Goal: Task Accomplishment & Management: Use online tool/utility

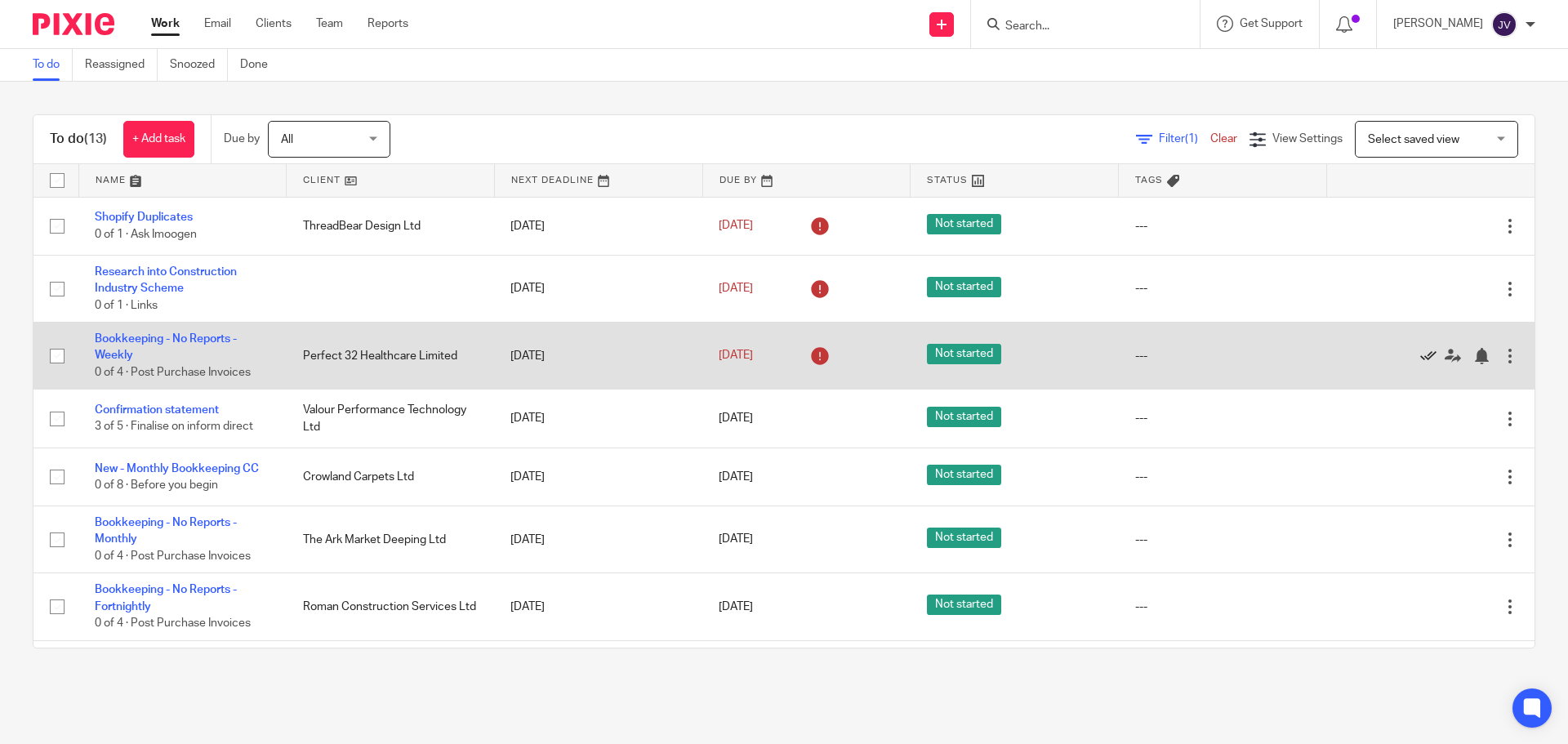
click at [1420, 357] on icon at bounding box center [1428, 356] width 16 height 16
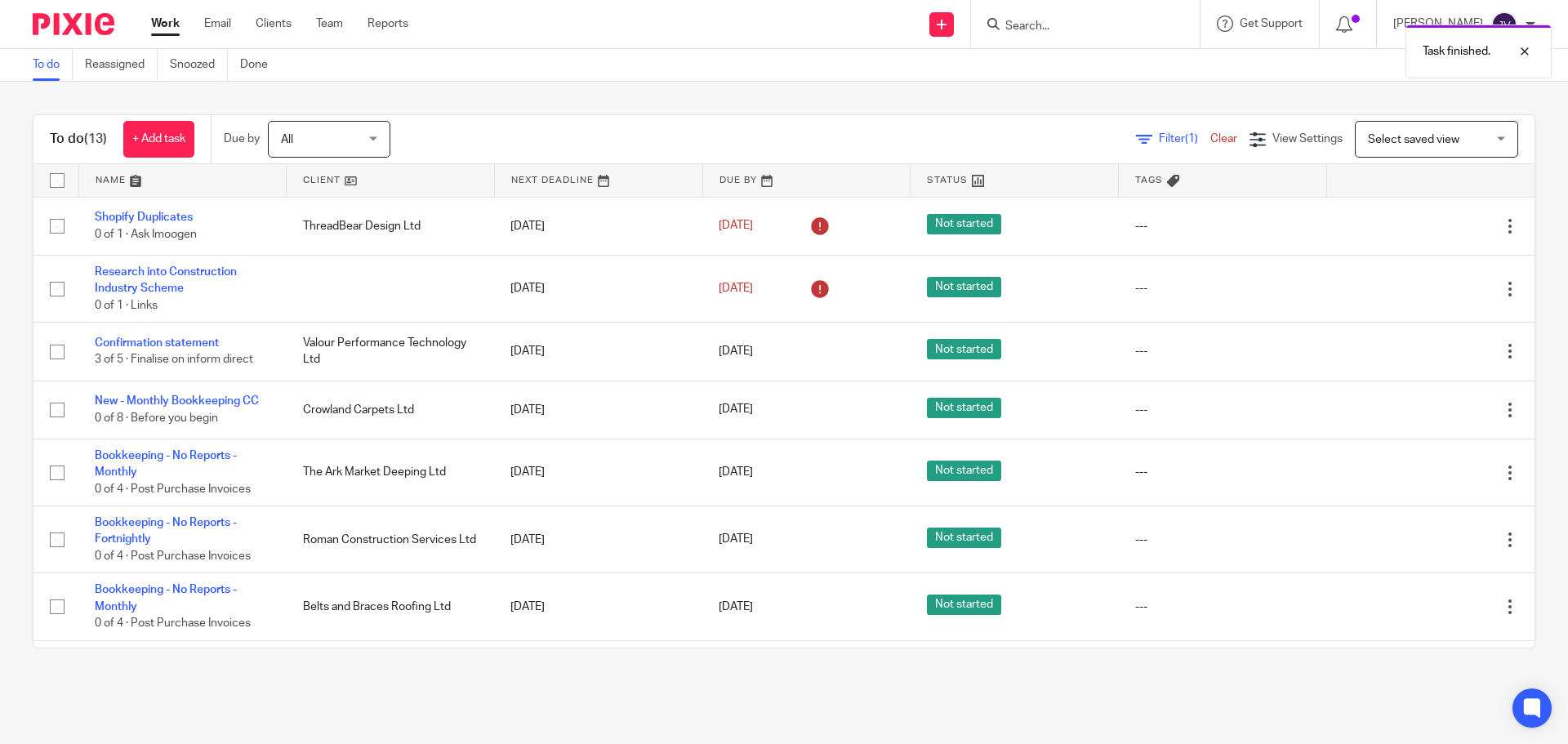
drag, startPoint x: 1046, startPoint y: 302, endPoint x: 550, endPoint y: 68, distance: 548.4
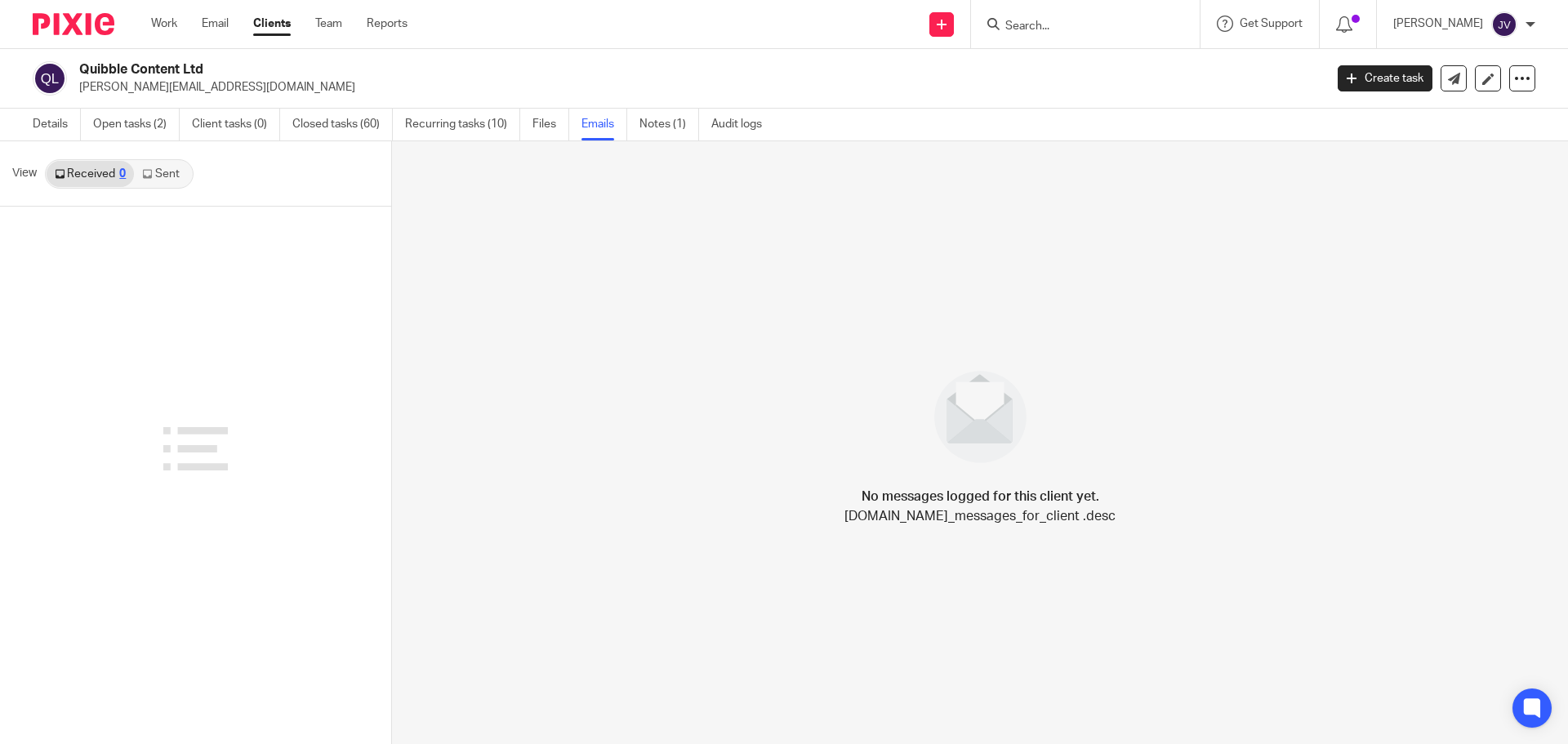
click at [50, 12] on div at bounding box center [67, 24] width 135 height 48
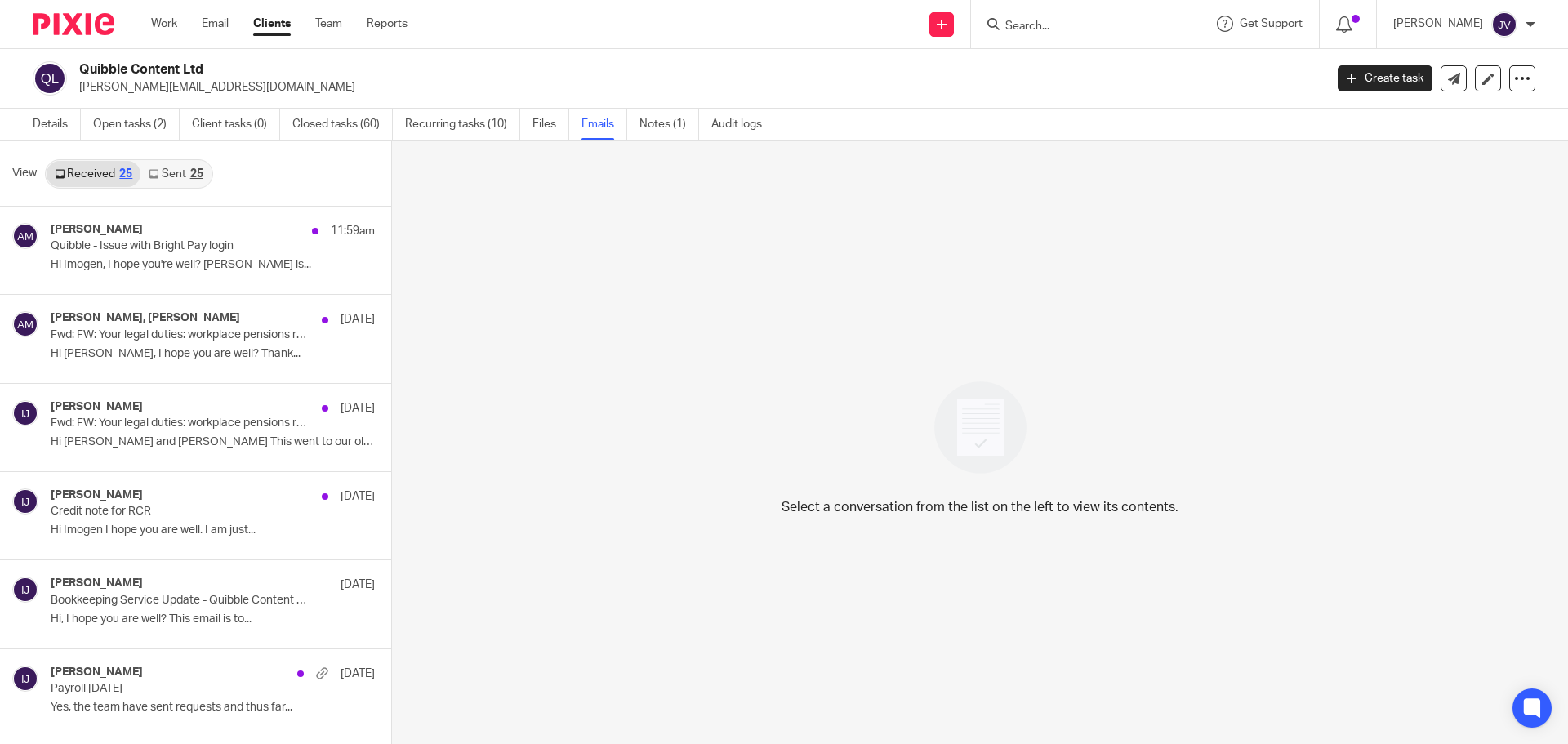
click at [61, 20] on img at bounding box center [74, 23] width 81 height 22
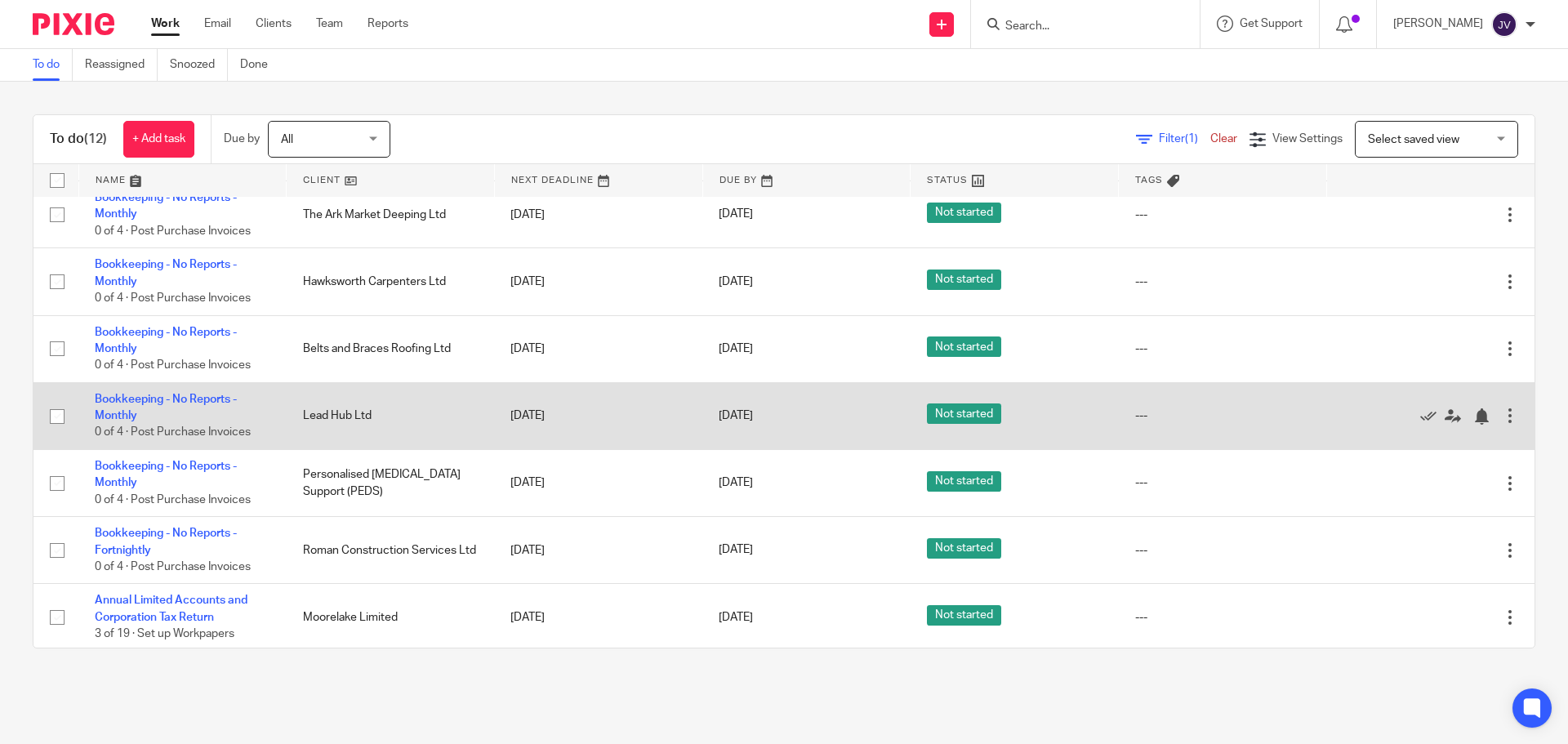
scroll to position [327, 0]
click at [217, 389] on td "Bookkeeping - No Reports - Monthly 0 of 4 · Post Purchase Invoices" at bounding box center [182, 414] width 208 height 67
click at [215, 393] on link "Bookkeeping - No Reports - Monthly" at bounding box center [166, 406] width 142 height 28
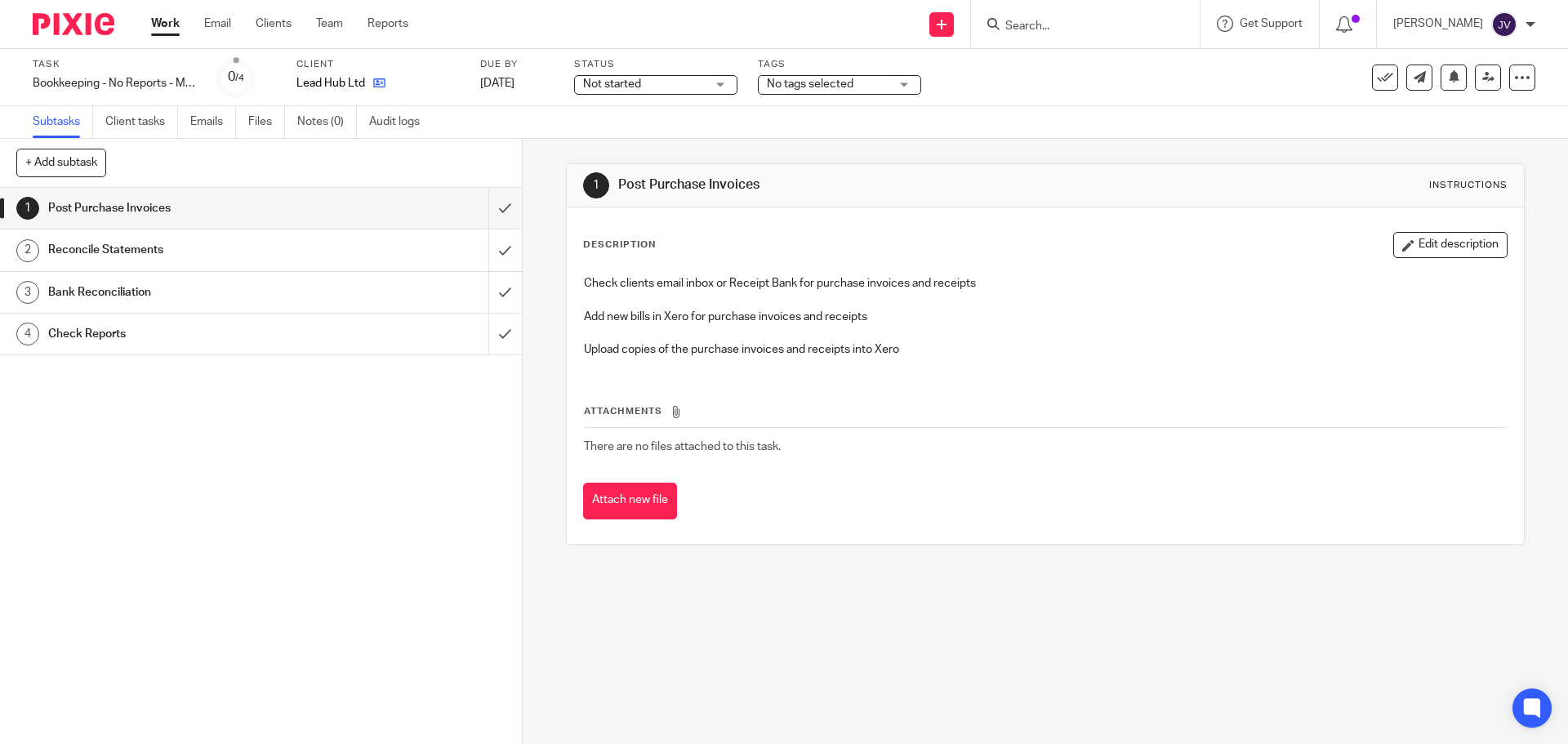
click at [365, 85] on link at bounding box center [375, 83] width 21 height 16
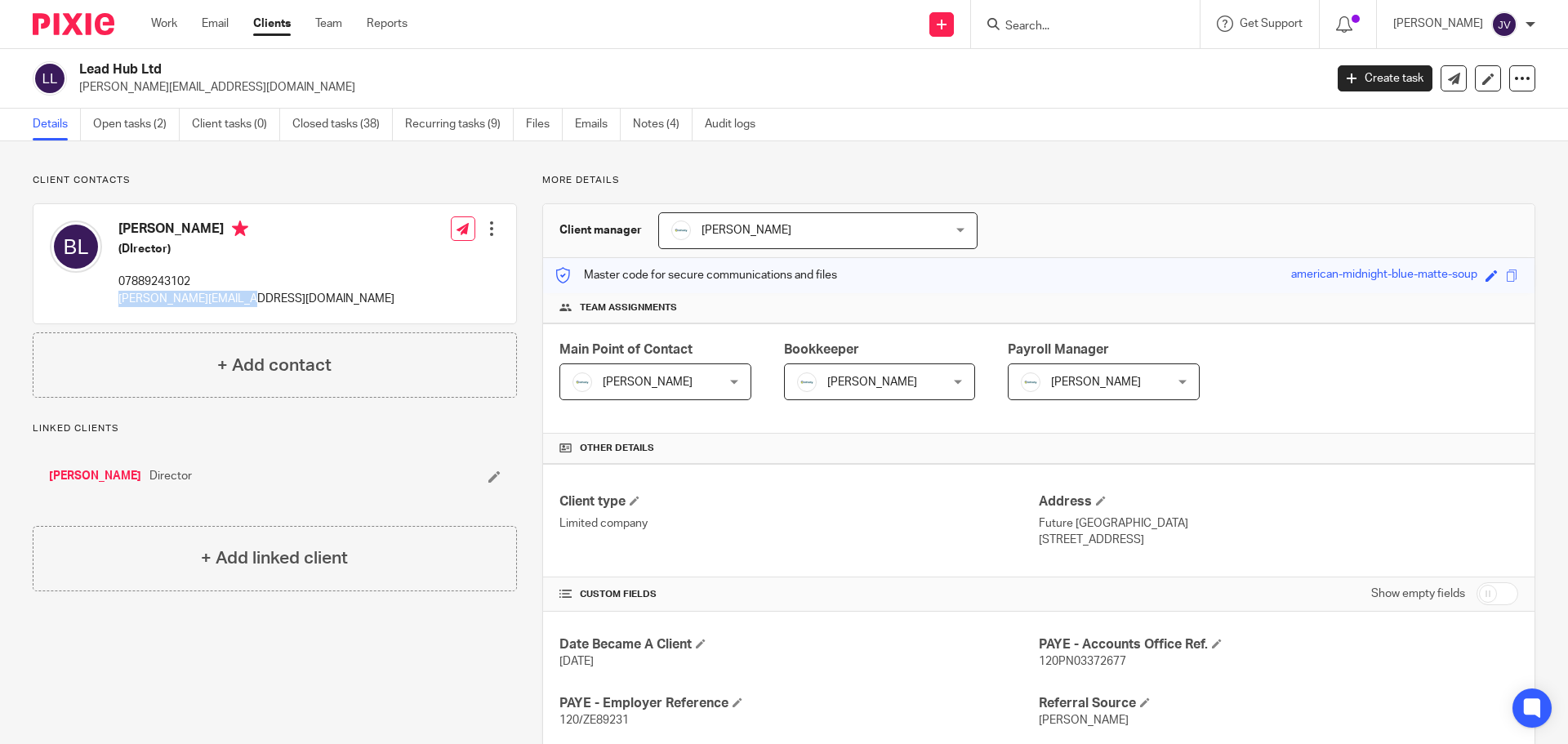
drag, startPoint x: 247, startPoint y: 296, endPoint x: 244, endPoint y: 313, distance: 17.3
click at [244, 313] on div "[PERSON_NAME] (DIrector) 07889243102 [PERSON_NAME][EMAIL_ADDRESS][DOMAIN_NAME] …" at bounding box center [275, 264] width 483 height 119
copy div "[PERSON_NAME][EMAIL_ADDRESS][DOMAIN_NAME]"
click at [77, 14] on img at bounding box center [74, 23] width 81 height 22
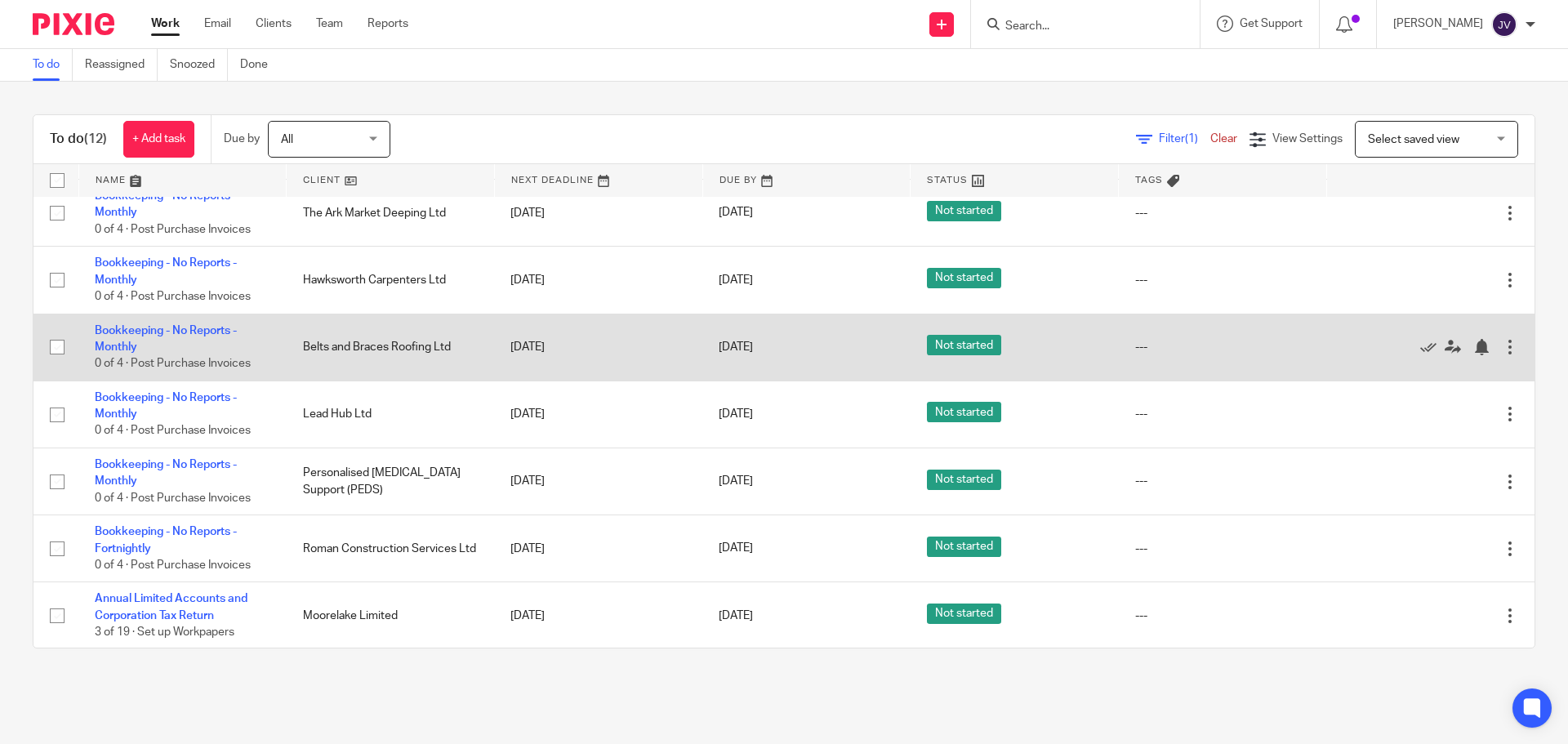
scroll to position [329, 0]
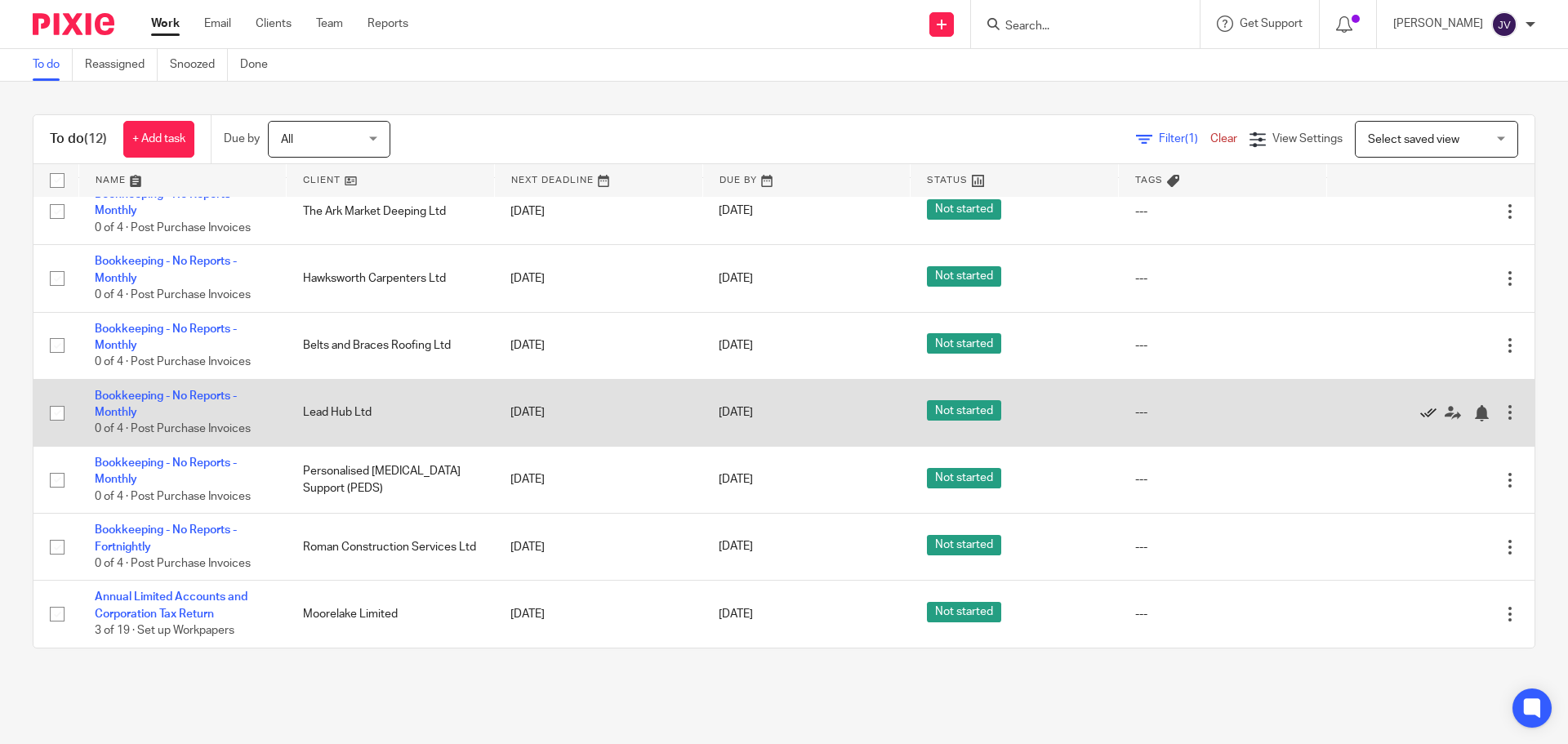
click at [1420, 409] on icon at bounding box center [1428, 413] width 16 height 16
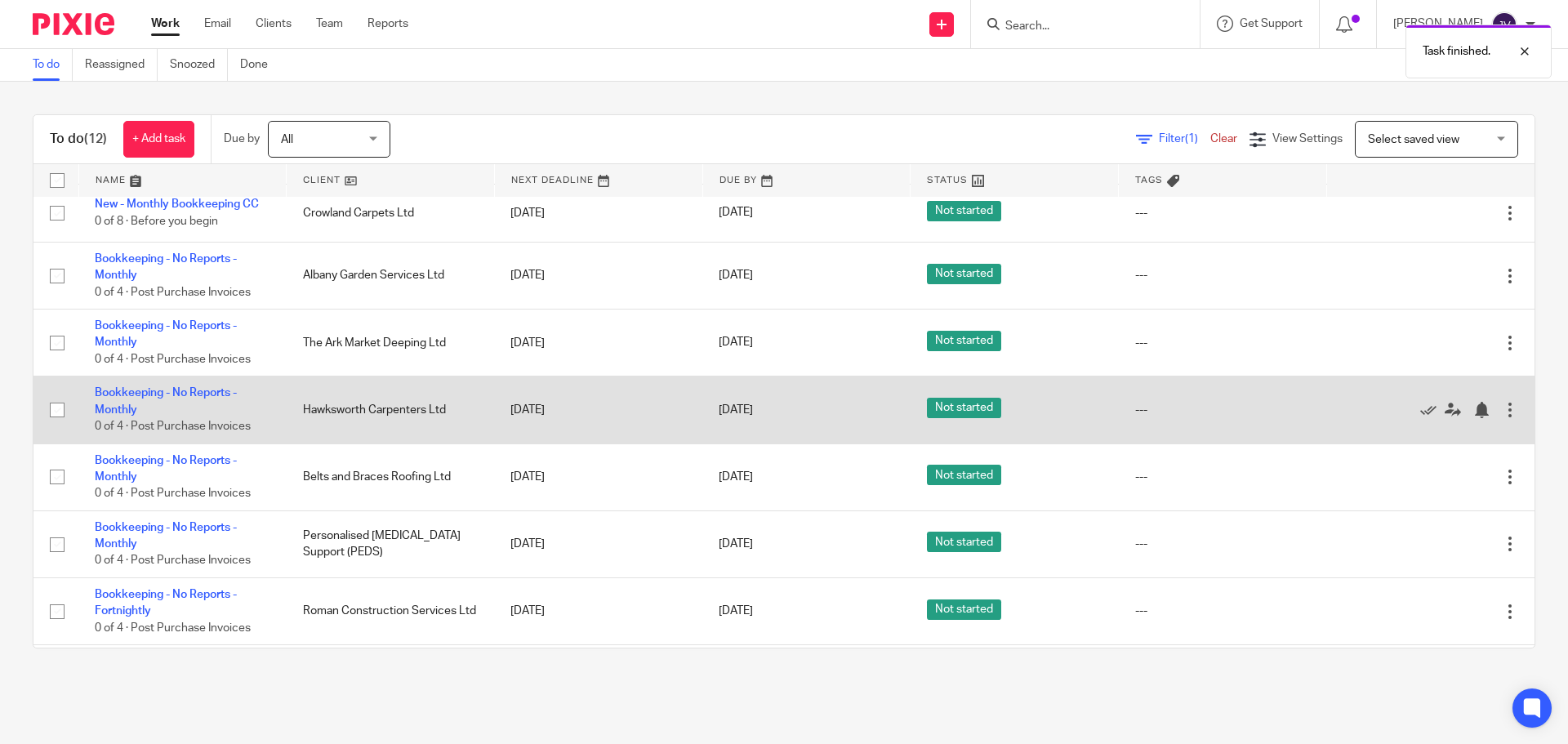
scroll to position [0, 0]
